Goal: Task Accomplishment & Management: Manage account settings

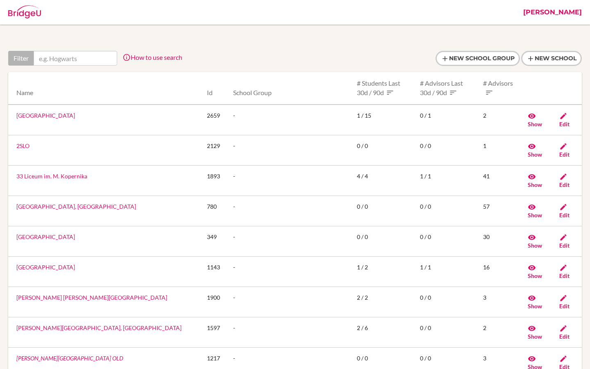
click at [572, 13] on link "[PERSON_NAME]" at bounding box center [552, 12] width 67 height 25
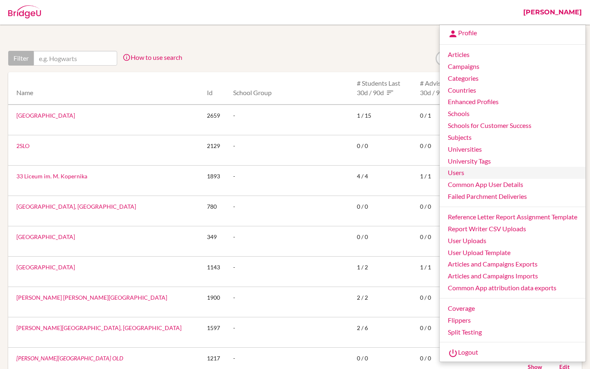
click at [459, 172] on link "Users" at bounding box center [513, 173] width 146 height 12
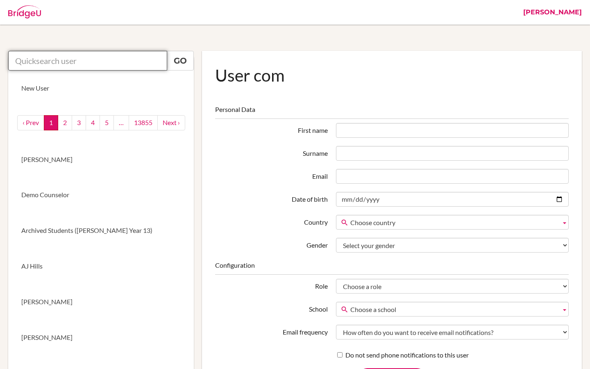
click at [52, 54] on input "text" at bounding box center [87, 61] width 159 height 20
paste input "cynthia@eischools.ae"
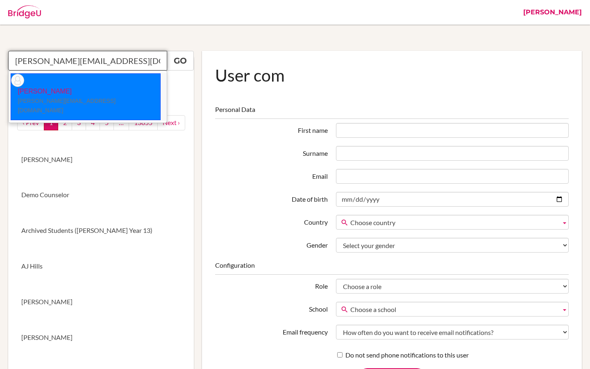
click at [72, 87] on p "Cynthia Tsepe cynthia@eischools.ae" at bounding box center [85, 101] width 149 height 28
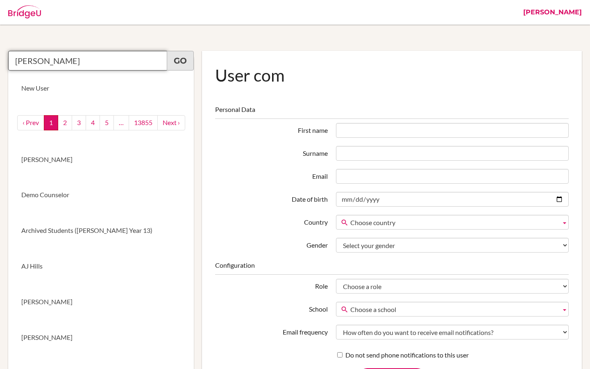
type input "Cynthia Tsepe"
click at [186, 64] on link "Go" at bounding box center [180, 61] width 27 height 20
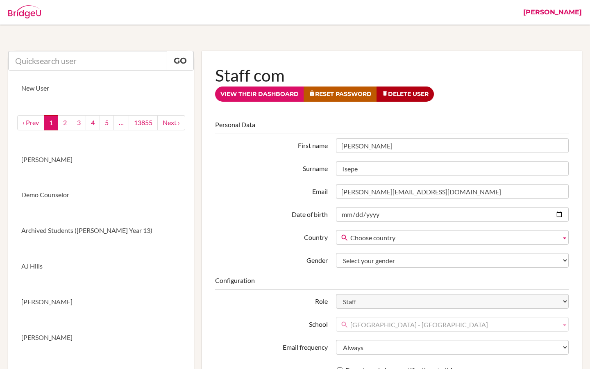
click at [574, 11] on link "[PERSON_NAME]" at bounding box center [552, 12] width 67 height 25
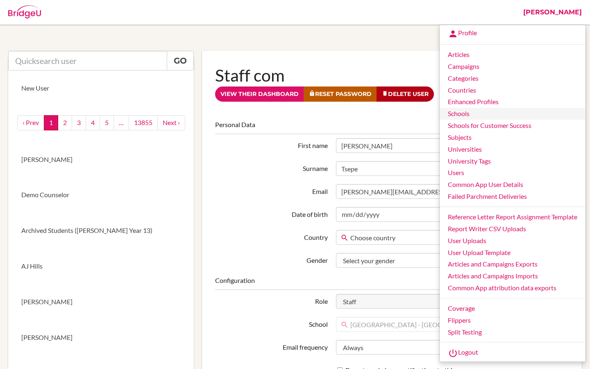
click at [474, 117] on link "Schools" at bounding box center [513, 114] width 146 height 12
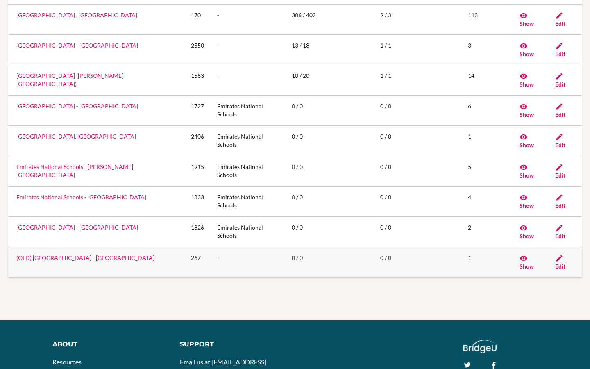
scroll to position [102, 0]
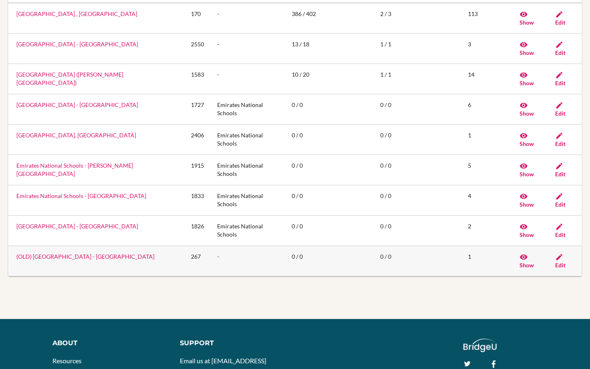
type input "emira"
click at [91, 258] on link "(OLD) [GEOGRAPHIC_DATA] - [GEOGRAPHIC_DATA]" at bounding box center [85, 256] width 138 height 7
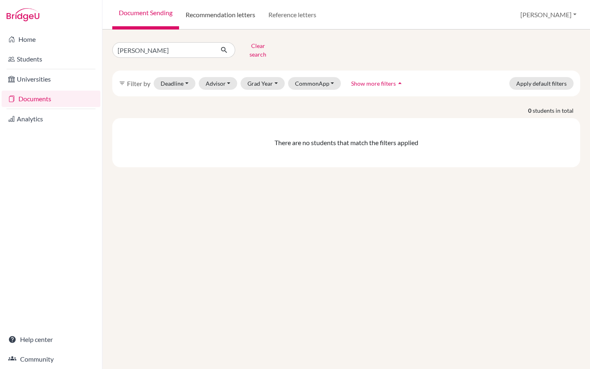
click at [200, 16] on link "Recommendation letters" at bounding box center [220, 15] width 83 height 30
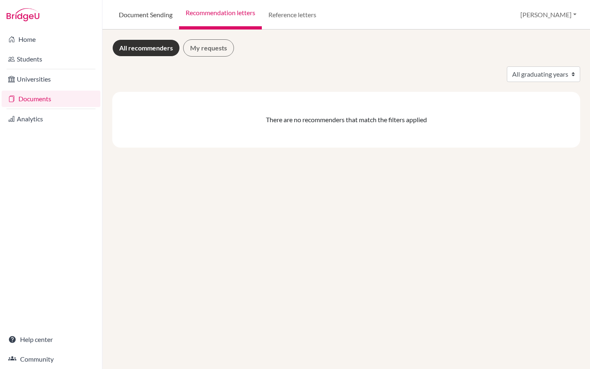
click at [151, 15] on link "Document Sending" at bounding box center [145, 15] width 67 height 30
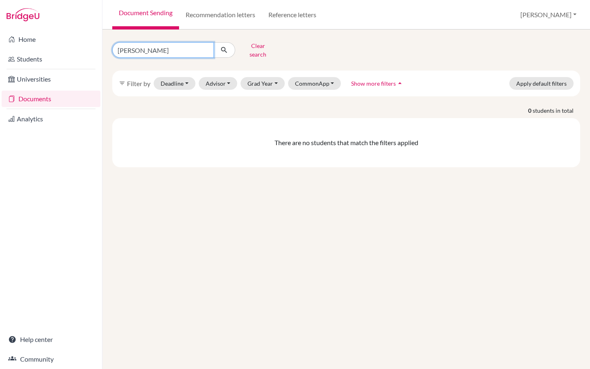
click at [206, 50] on input "Vazquez Nicolas" at bounding box center [163, 50] width 102 height 16
click at [255, 48] on button "Clear search" at bounding box center [257, 49] width 45 height 21
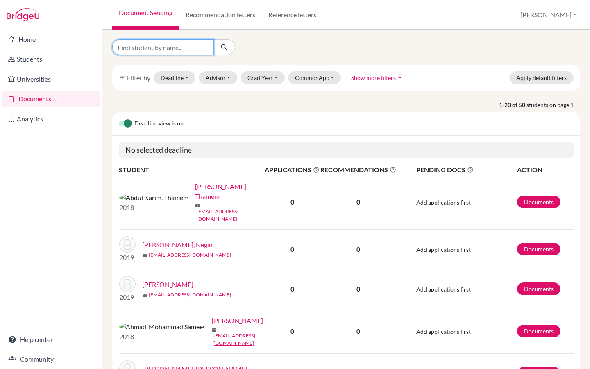
click at [160, 52] on input "Find student by name..." at bounding box center [163, 47] width 102 height 16
type input "ahmed"
click at [225, 46] on icon "submit" at bounding box center [224, 47] width 8 height 8
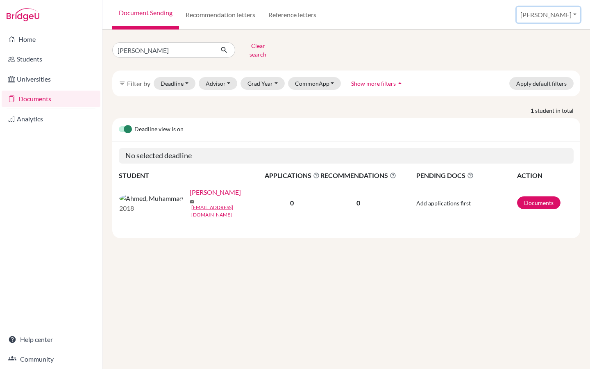
click at [567, 14] on button "[PERSON_NAME]" at bounding box center [549, 15] width 64 height 16
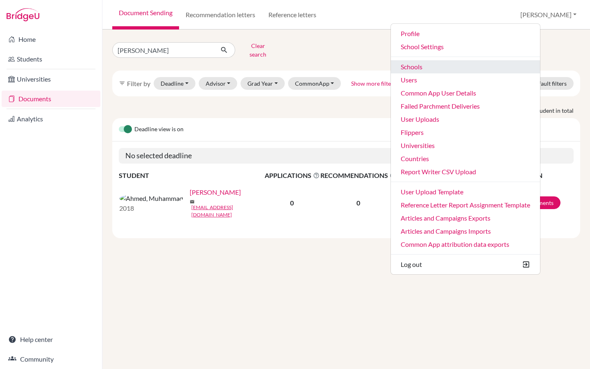
click at [461, 66] on link "Schools" at bounding box center [465, 66] width 149 height 13
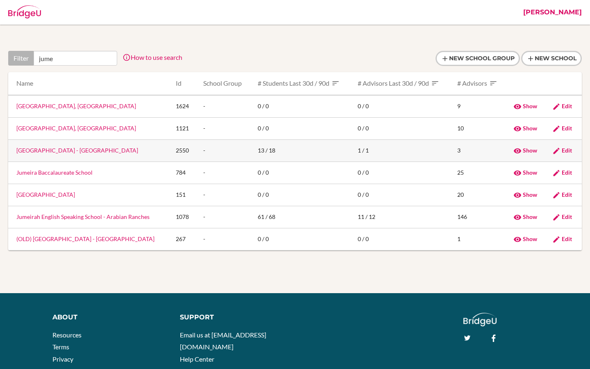
type input "jume"
click at [67, 153] on link "Emirates International School - Jumeirah" at bounding box center [77, 150] width 122 height 7
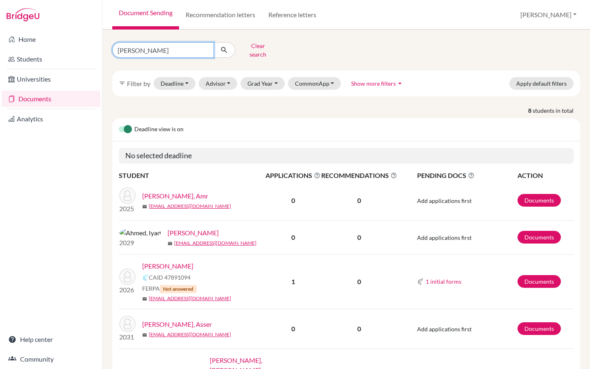
click at [150, 45] on input "[PERSON_NAME]" at bounding box center [163, 50] width 102 height 16
click at [150, 46] on input "[PERSON_NAME]" at bounding box center [163, 50] width 102 height 16
click at [540, 282] on link "Documents" at bounding box center [538, 281] width 43 height 13
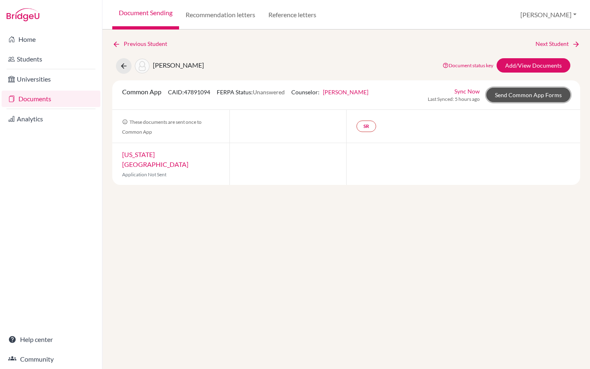
click at [524, 97] on link "Send Common App Forms" at bounding box center [528, 95] width 84 height 14
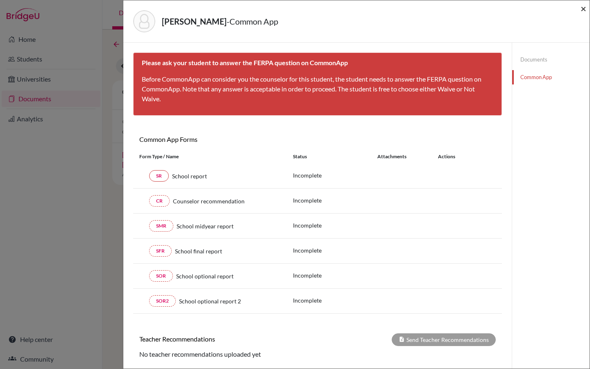
drag, startPoint x: 584, startPoint y: 7, endPoint x: 584, endPoint y: 322, distance: 314.7
click at [584, 7] on span "×" at bounding box center [584, 8] width 6 height 12
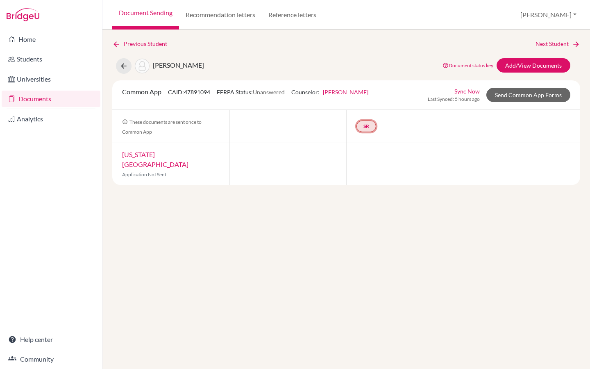
click at [370, 123] on link "SR" at bounding box center [366, 125] width 20 height 11
click at [371, 107] on small "Incomplete" at bounding box center [366, 109] width 38 height 7
click at [365, 122] on link "SR School report School report Incomplete" at bounding box center [366, 125] width 20 height 11
click at [564, 13] on button "[PERSON_NAME]" at bounding box center [549, 15] width 64 height 16
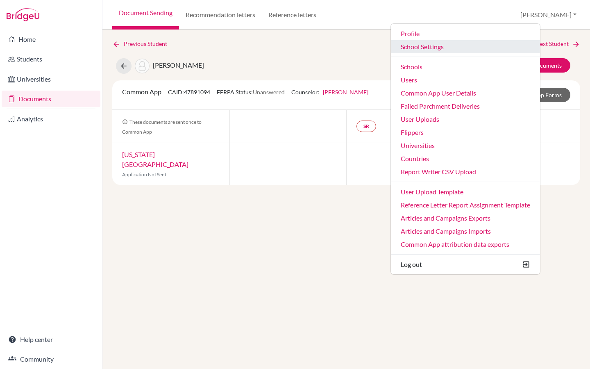
click at [477, 48] on link "School Settings" at bounding box center [465, 46] width 149 height 13
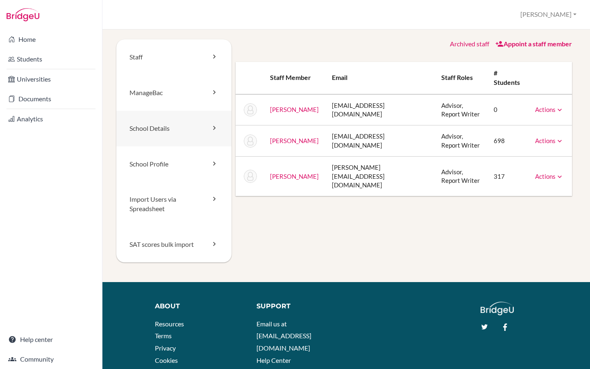
click at [162, 141] on link "School Details" at bounding box center [173, 129] width 115 height 36
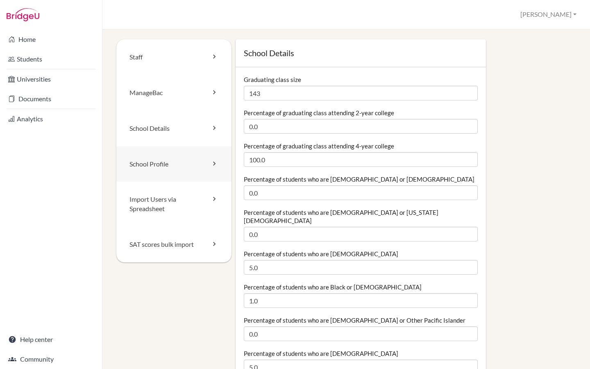
click at [181, 159] on link "School Profile" at bounding box center [173, 164] width 115 height 36
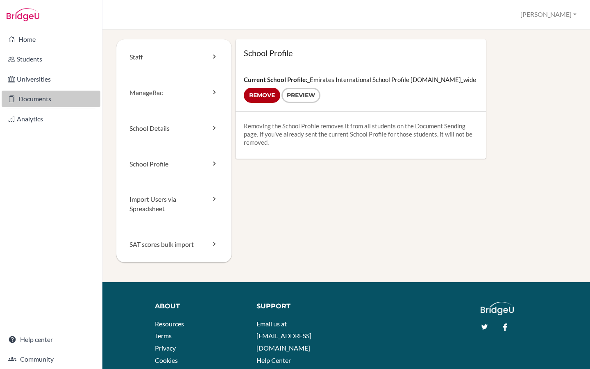
click at [44, 103] on link "Documents" at bounding box center [51, 99] width 99 height 16
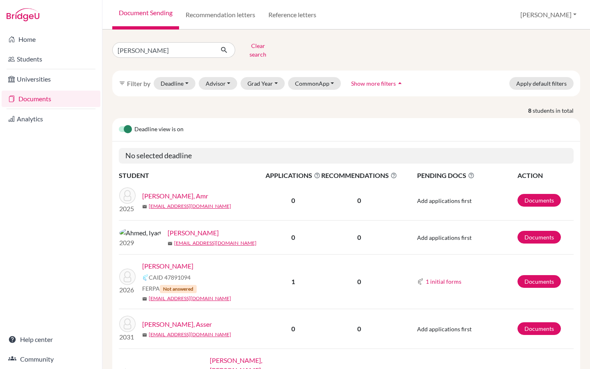
click at [166, 270] on div "Ahmed, Sama CAID 47891094 FERPA Not answered mail j11610@students.eischools.ae" at bounding box center [206, 281] width 129 height 41
click at [167, 267] on link "Ahmed, Sama" at bounding box center [167, 266] width 51 height 10
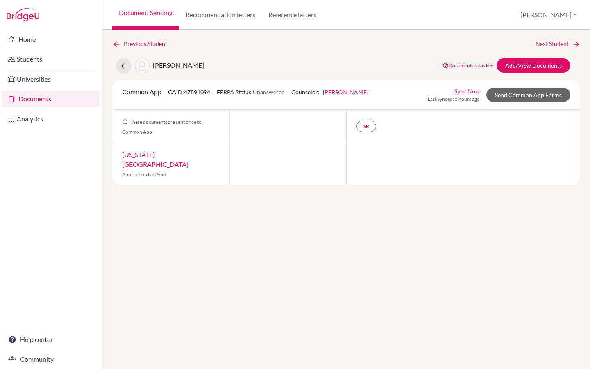
click at [336, 91] on link "[PERSON_NAME]" at bounding box center [345, 92] width 45 height 7
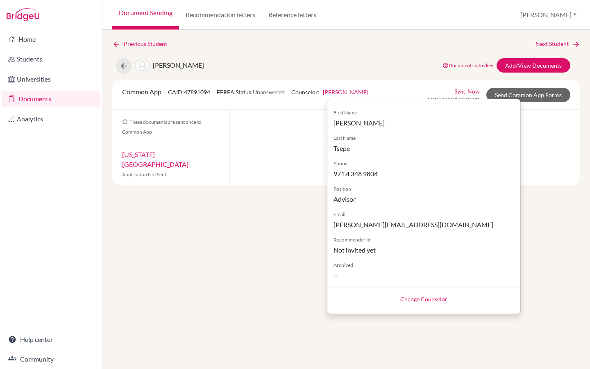
click at [404, 302] on link "Change Counselor" at bounding box center [423, 298] width 47 height 7
select select "465728"
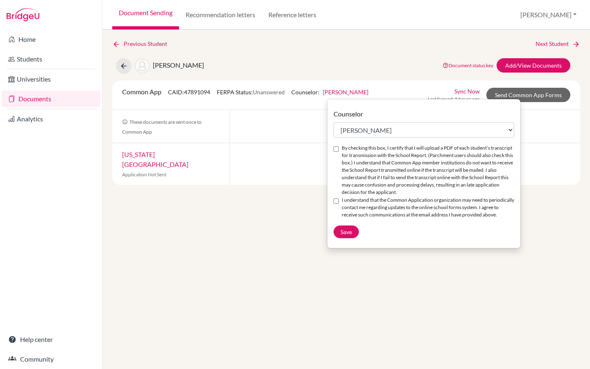
click at [337, 201] on input "I understand that the Common Application organization may need to periodically …" at bounding box center [336, 200] width 5 height 5
checkbox input "true"
click at [336, 149] on input "By checking this box, I certify that I will upload a PDF of each student’s tran…" at bounding box center [336, 148] width 5 height 5
click at [352, 235] on span "Save" at bounding box center [345, 231] width 11 height 7
click at [336, 147] on input "By checking this box, I certify that I will upload a PDF of each student’s tran…" at bounding box center [336, 148] width 5 height 5
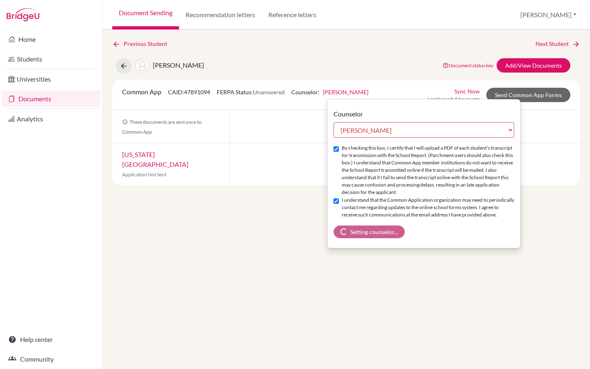
checkbox input "false"
click at [336, 202] on input "I understand that the Common Application organization may need to periodically …" at bounding box center [336, 200] width 5 height 5
click at [334, 202] on input "I understand that the Common Application organization may need to periodically …" at bounding box center [336, 200] width 5 height 5
checkbox input "true"
click at [337, 149] on input "By checking this box, I certify that I will upload a PDF of each student’s tran…" at bounding box center [336, 148] width 5 height 5
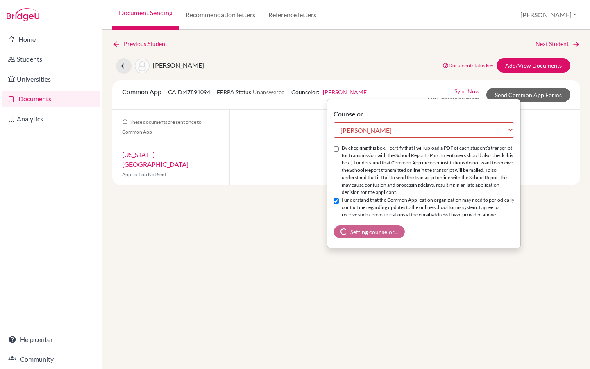
checkbox input "true"
click at [353, 134] on select "Select counselor Nausheen Arif Tameka Burke Cynthia Tsepe" at bounding box center [424, 130] width 181 height 16
select select "399644"
click at [334, 122] on select "Select counselor Nausheen Arif Tameka Burke Cynthia Tsepe" at bounding box center [424, 130] width 181 height 16
checkbox input "false"
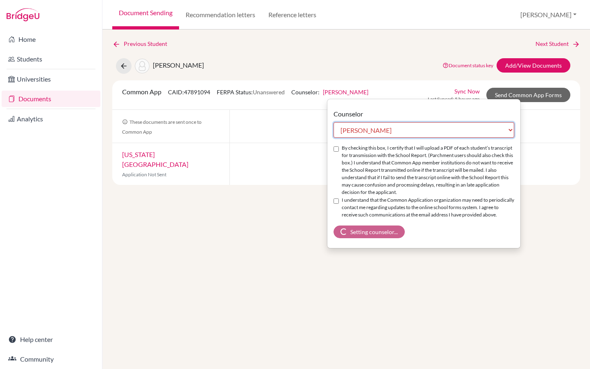
checkbox input "false"
click at [358, 131] on select "Select counselor Nausheen Arif Tameka Burke Cynthia Tsepe" at bounding box center [424, 130] width 181 height 16
select select "465728"
click at [334, 122] on select "Select counselor Nausheen Arif Tameka Burke Cynthia Tsepe" at bounding box center [424, 130] width 181 height 16
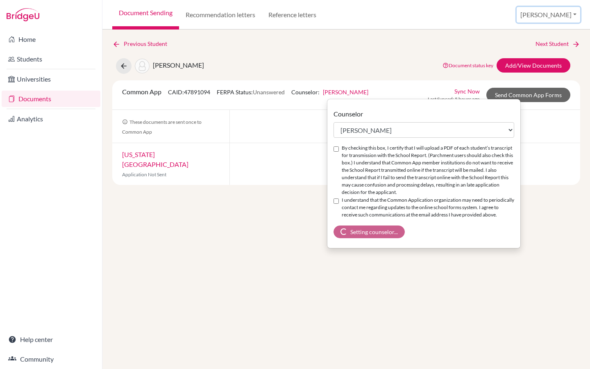
click at [565, 16] on button "[PERSON_NAME]" at bounding box center [549, 15] width 64 height 16
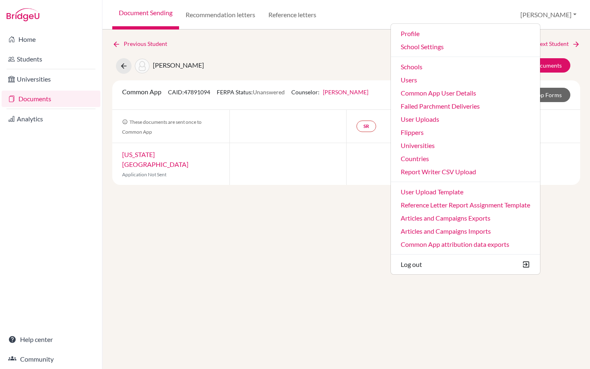
drag, startPoint x: 216, startPoint y: 93, endPoint x: 187, endPoint y: 93, distance: 29.1
click at [187, 93] on div "Common App CAID: 47891094 FERPA Status: Unanswered Counselor: Cynthia Tsepe Fir…" at bounding box center [245, 95] width 259 height 16
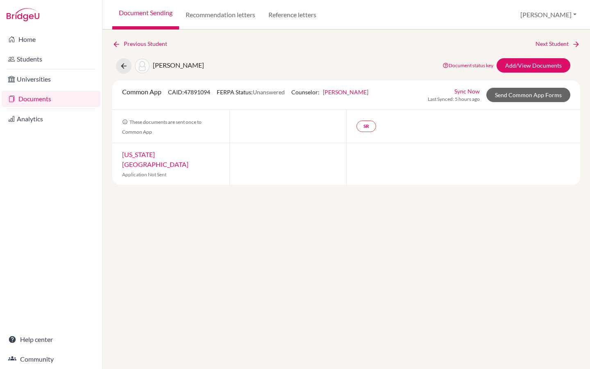
copy span "47891094"
click at [568, 14] on button "[PERSON_NAME]" at bounding box center [549, 15] width 64 height 16
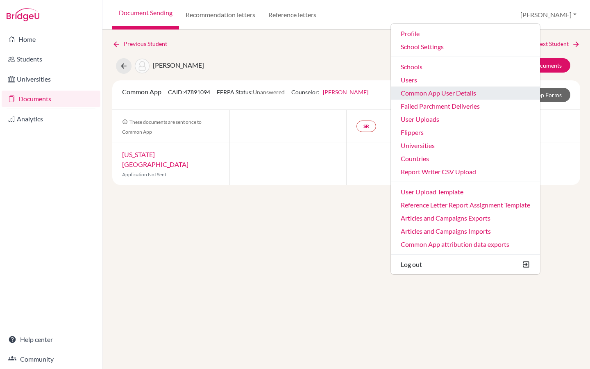
click at [470, 98] on link "Common App User Details" at bounding box center [465, 92] width 149 height 13
copy span "47891094"
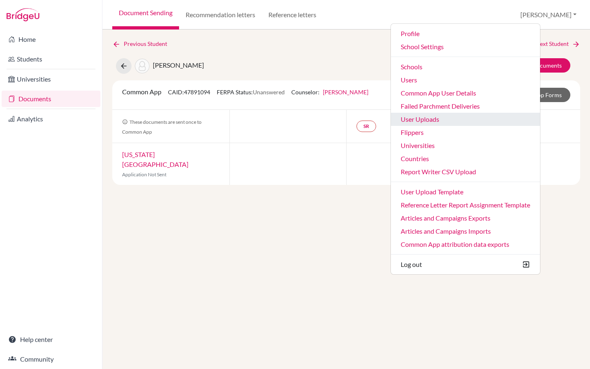
click at [452, 118] on link "User Uploads" at bounding box center [465, 119] width 149 height 13
click at [336, 57] on div "Previous Student Next Student Ahmed, Sama Document status key TR Requirement. D…" at bounding box center [346, 111] width 468 height 145
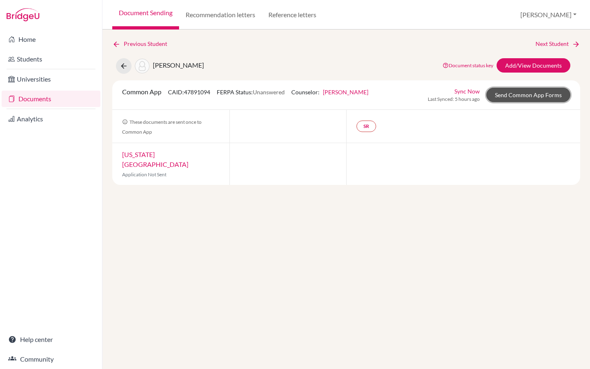
click at [542, 94] on link "Send Common App Forms" at bounding box center [528, 95] width 84 height 14
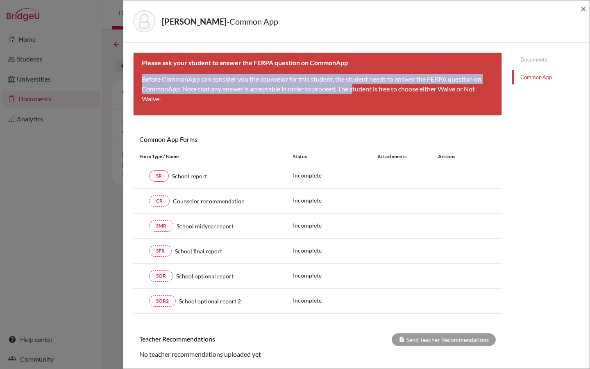
drag, startPoint x: 143, startPoint y: 79, endPoint x: 355, endPoint y: 93, distance: 213.2
click at [355, 93] on p "Before CommonApp can consider you the counselor for this student, the student n…" at bounding box center [318, 89] width 352 height 30
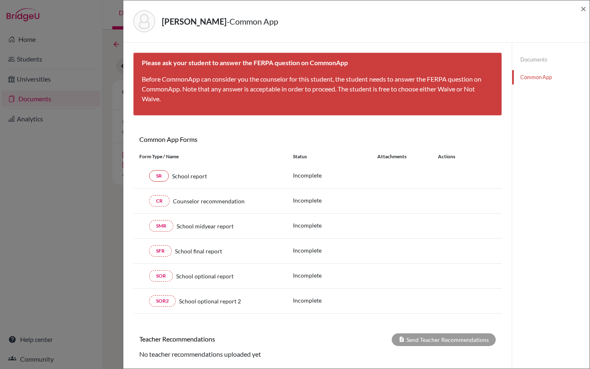
click at [334, 111] on div "Please ask your student to answer the FERPA question on CommonApp Before Common…" at bounding box center [317, 83] width 369 height 63
drag, startPoint x: 584, startPoint y: 7, endPoint x: 584, endPoint y: 321, distance: 314.7
click at [584, 7] on span "×" at bounding box center [584, 8] width 6 height 12
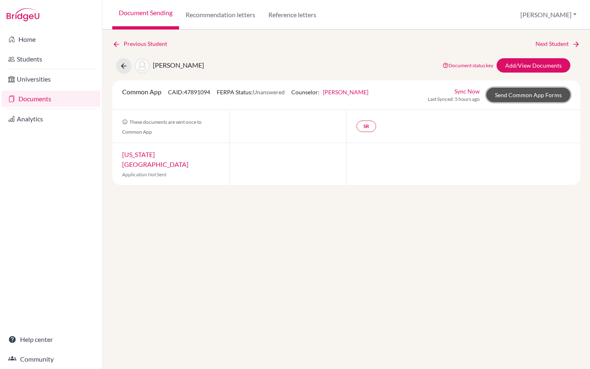
click at [528, 93] on link "Send Common App Forms" at bounding box center [528, 95] width 84 height 14
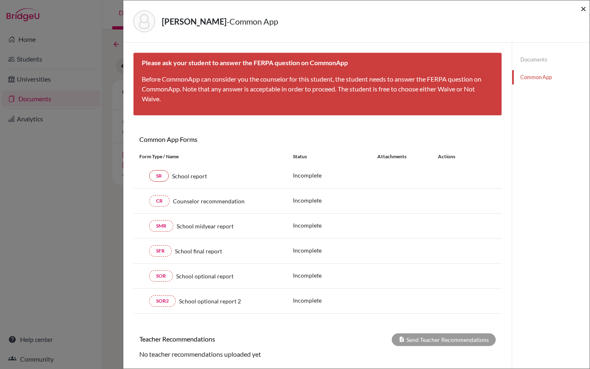
click at [586, 10] on span "×" at bounding box center [584, 8] width 6 height 12
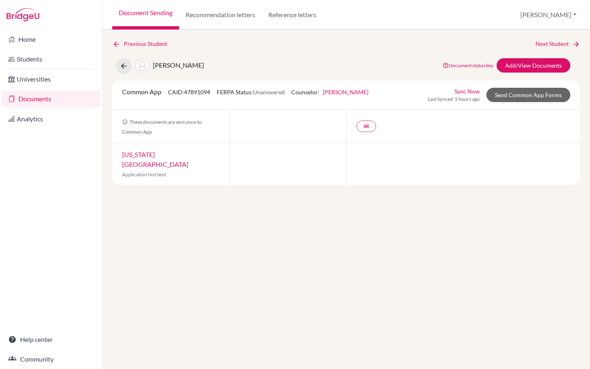
drag, startPoint x: 495, startPoint y: 94, endPoint x: 425, endPoint y: 51, distance: 82.6
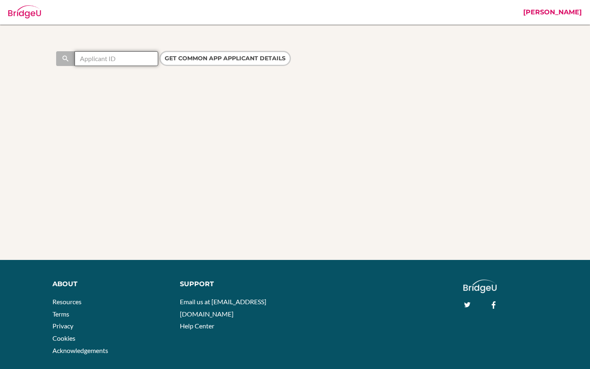
click at [128, 59] on input "text" at bounding box center [117, 58] width 84 height 15
paste input "47891094"
type input "47891094"
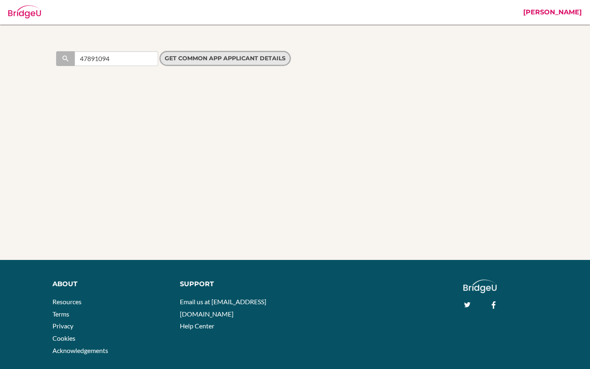
click at [191, 58] on input "Get Common App applicant details" at bounding box center [225, 58] width 132 height 15
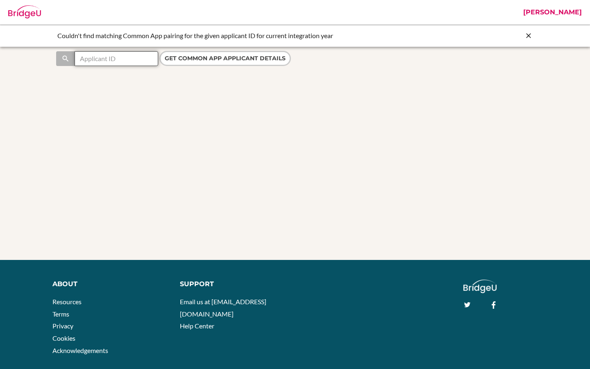
click at [129, 63] on input "text" at bounding box center [117, 58] width 84 height 15
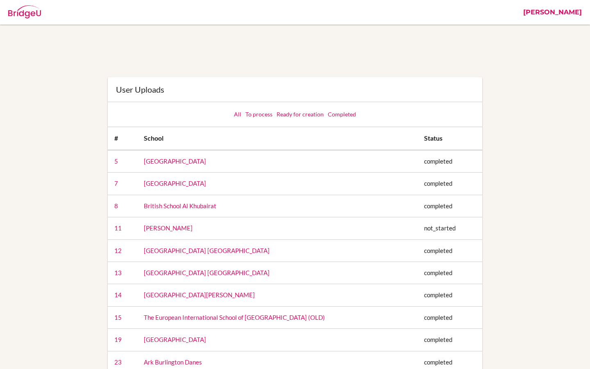
click at [575, 12] on link "[PERSON_NAME]" at bounding box center [552, 12] width 67 height 25
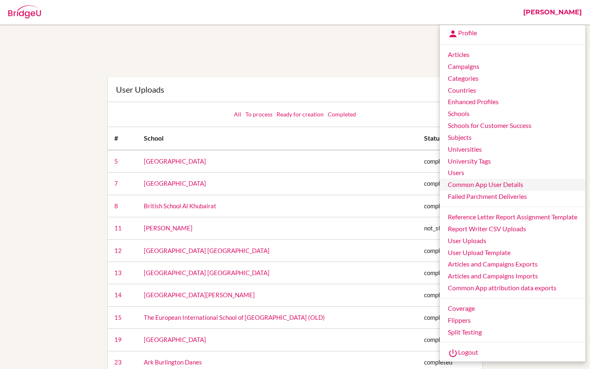
click at [471, 188] on link "Common App User Details" at bounding box center [513, 185] width 146 height 12
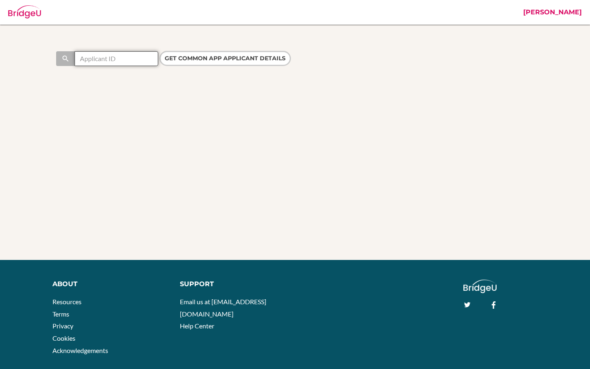
click at [118, 62] on input "text" at bounding box center [117, 58] width 84 height 15
paste input "47891094"
click at [79, 60] on input "47891094" at bounding box center [117, 58] width 84 height 15
type input "47891094"
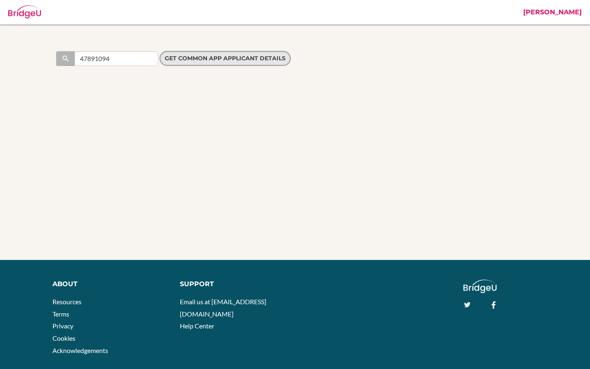
click at [199, 59] on input "Get Common App applicant details" at bounding box center [225, 58] width 132 height 15
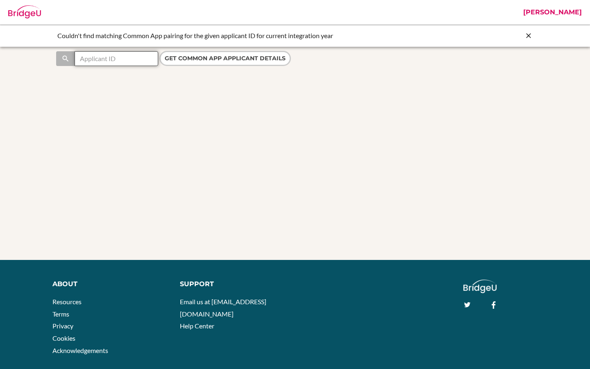
click at [121, 60] on input "text" at bounding box center [117, 58] width 84 height 15
paste input "47891094"
type input "47891094"
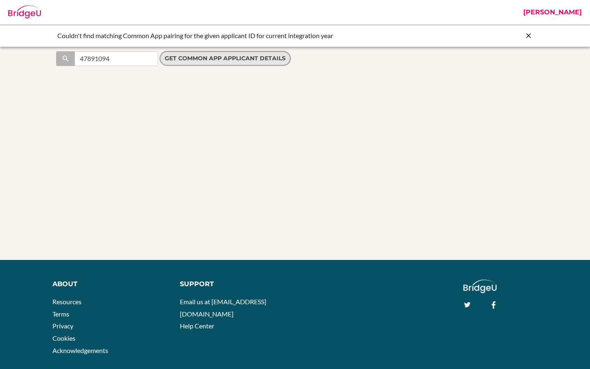
click at [213, 57] on input "Get Common App applicant details" at bounding box center [225, 58] width 132 height 15
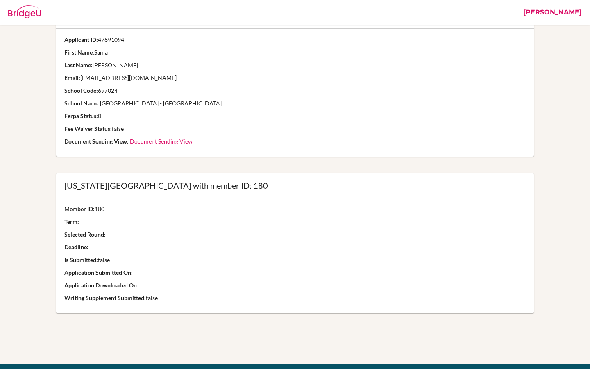
scroll to position [82, 0]
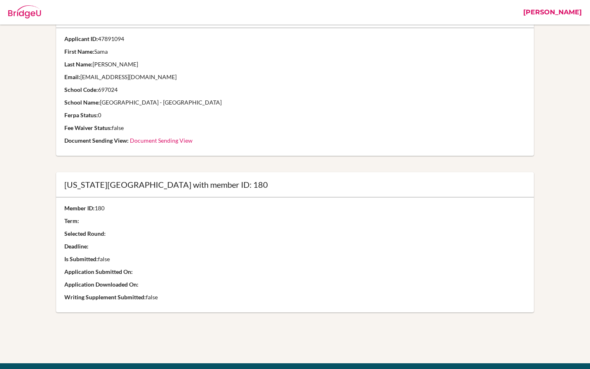
click at [568, 12] on link "[PERSON_NAME]" at bounding box center [552, 12] width 67 height 25
